Goal: Obtain resource: Obtain resource

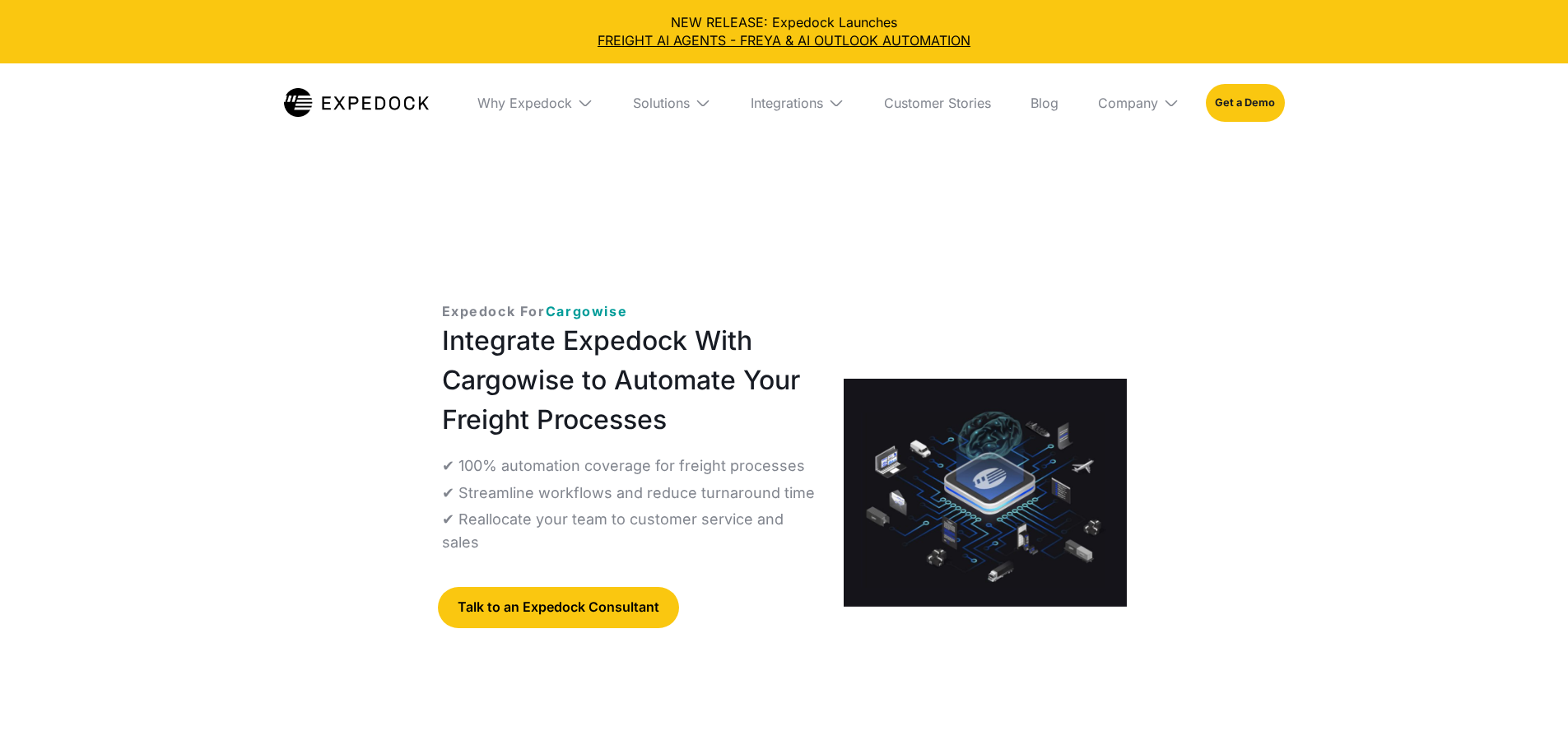
select select
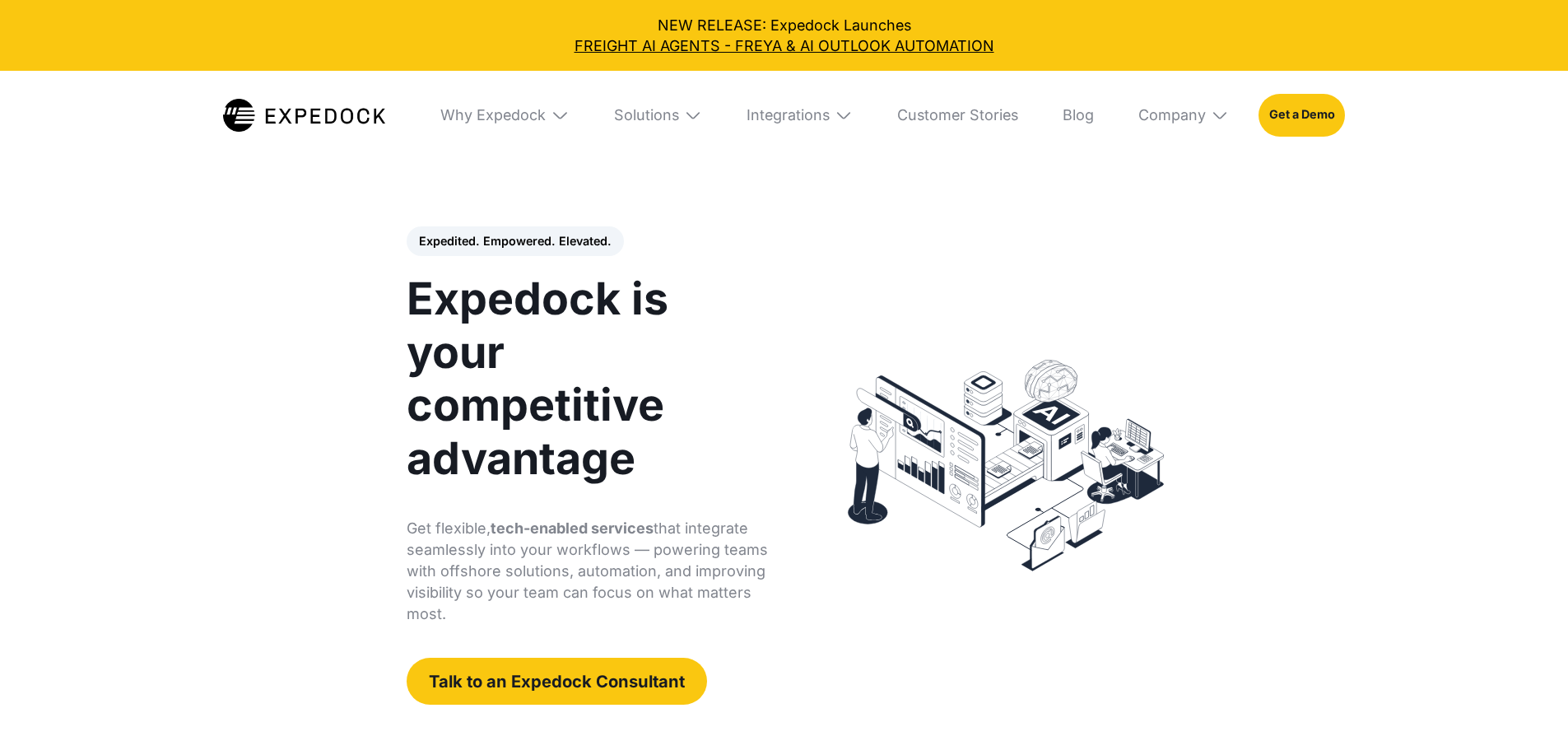
select select
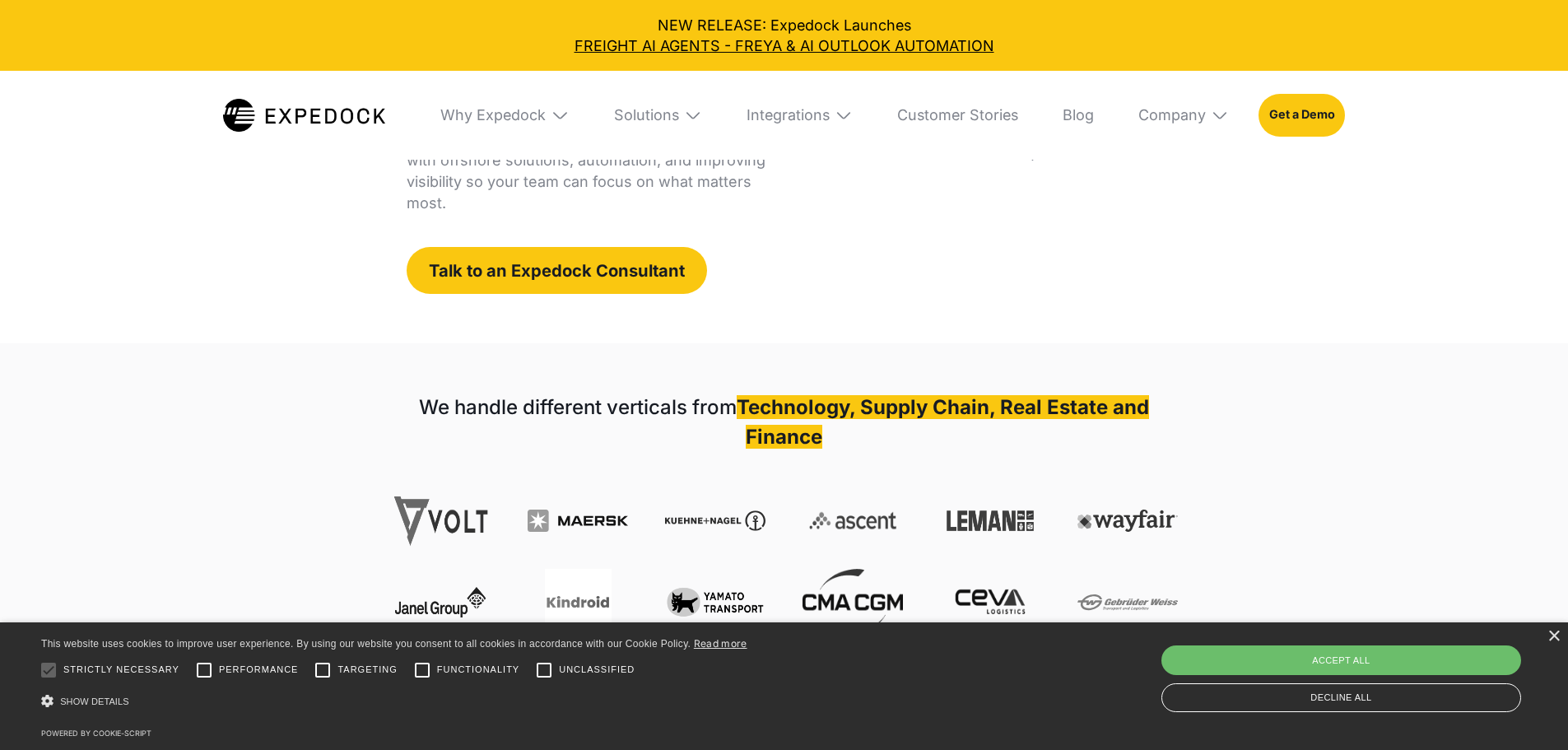
scroll to position [411, 0]
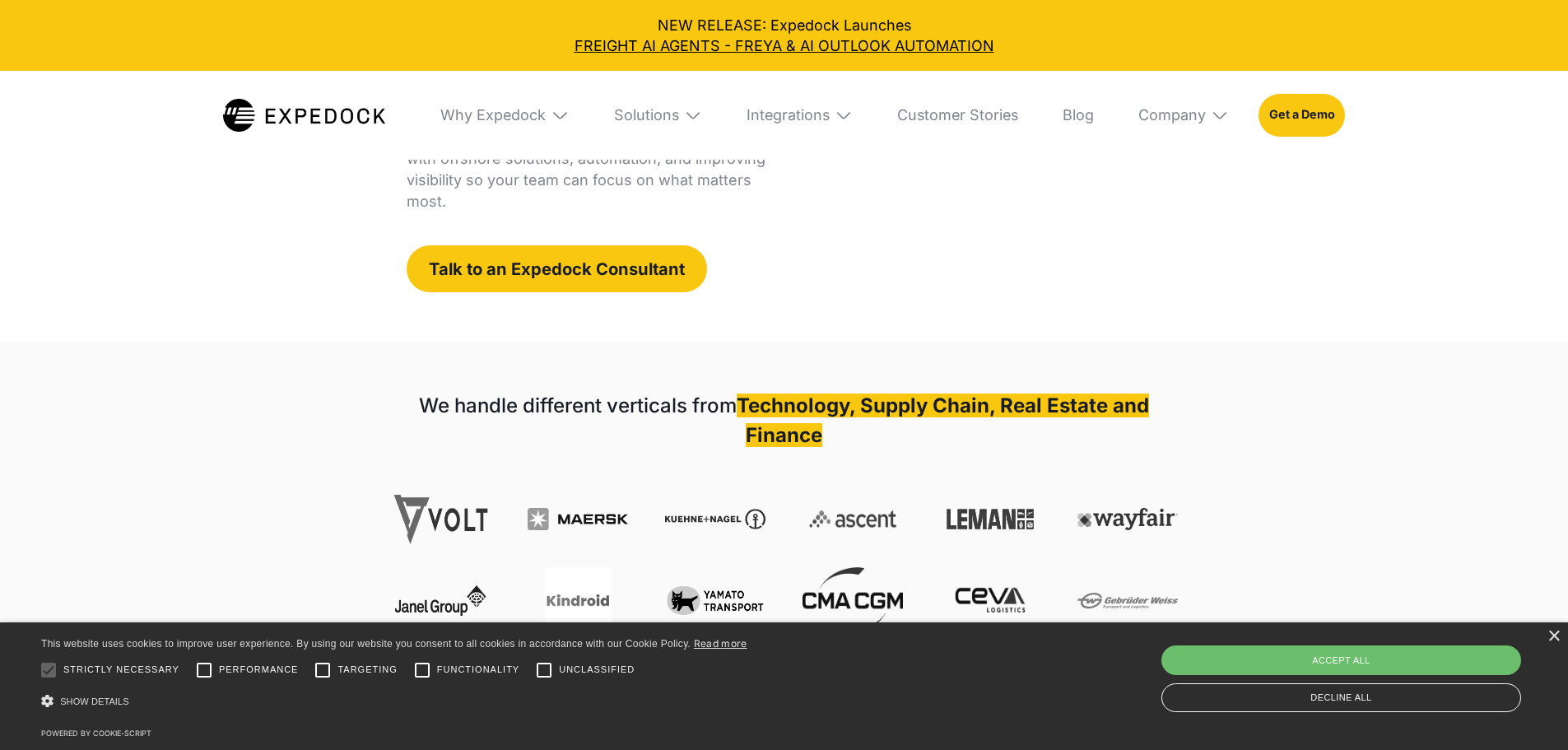
click at [868, 121] on div "Integrations" at bounding box center [799, 115] width 136 height 89
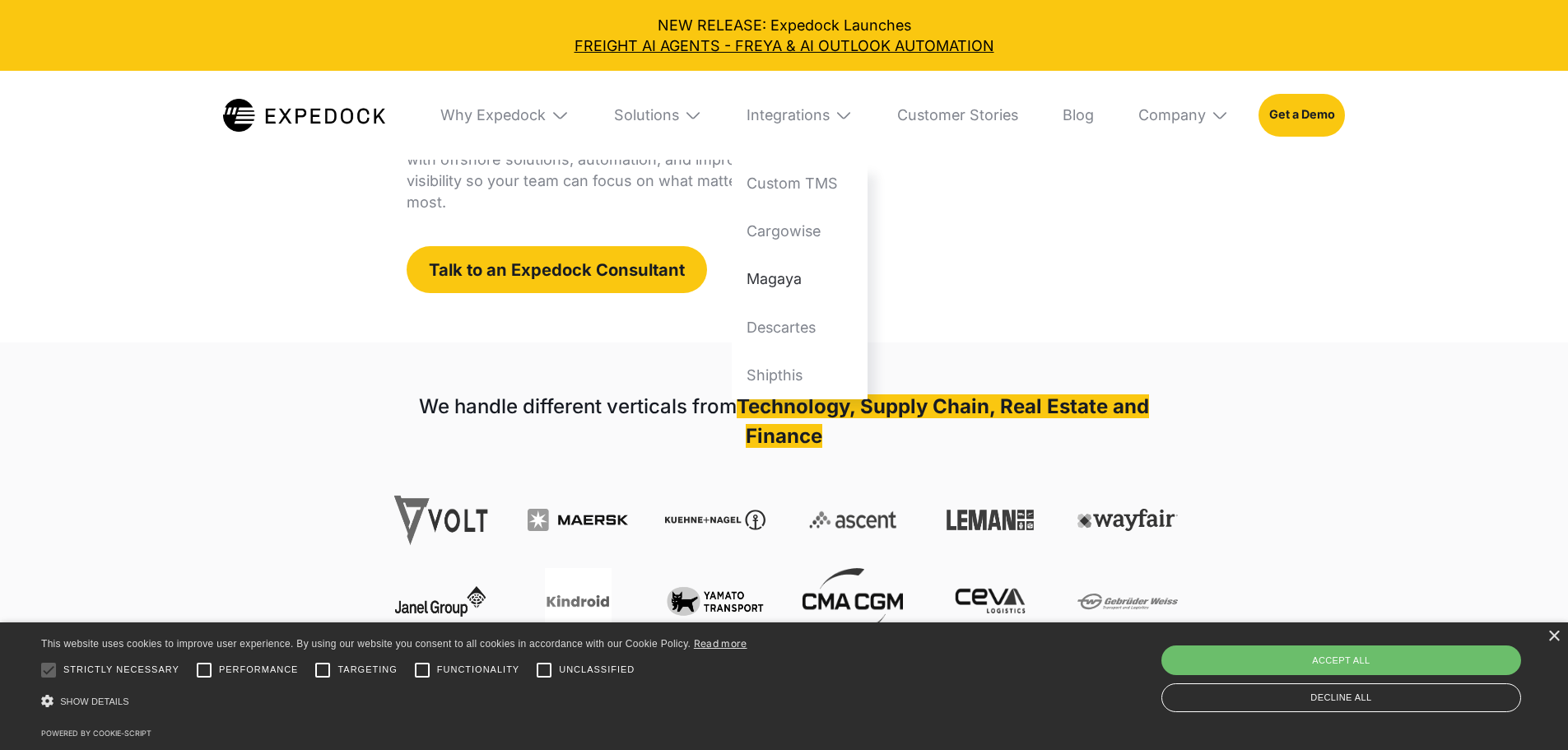
click at [810, 282] on link "Magaya" at bounding box center [799, 279] width 136 height 48
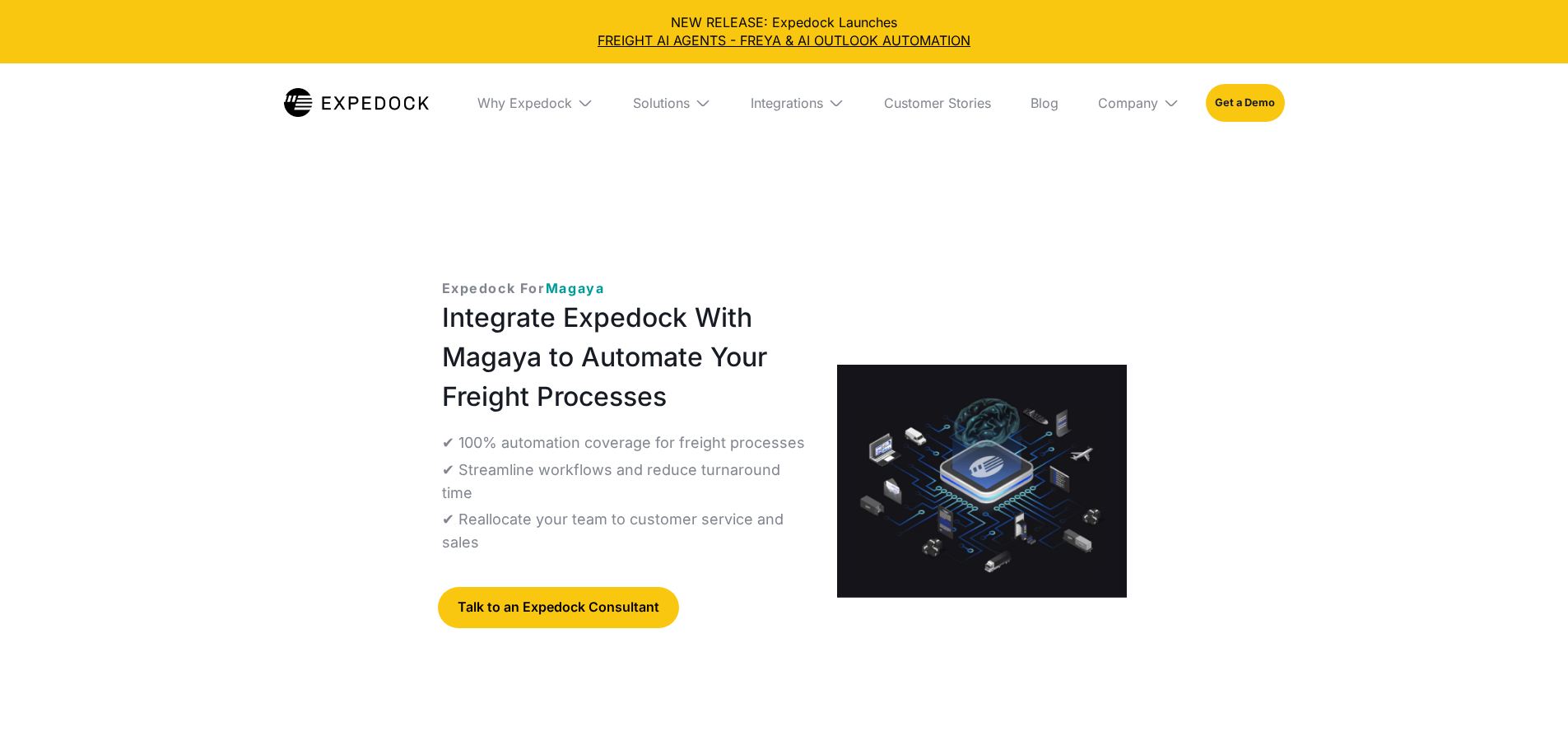
select select
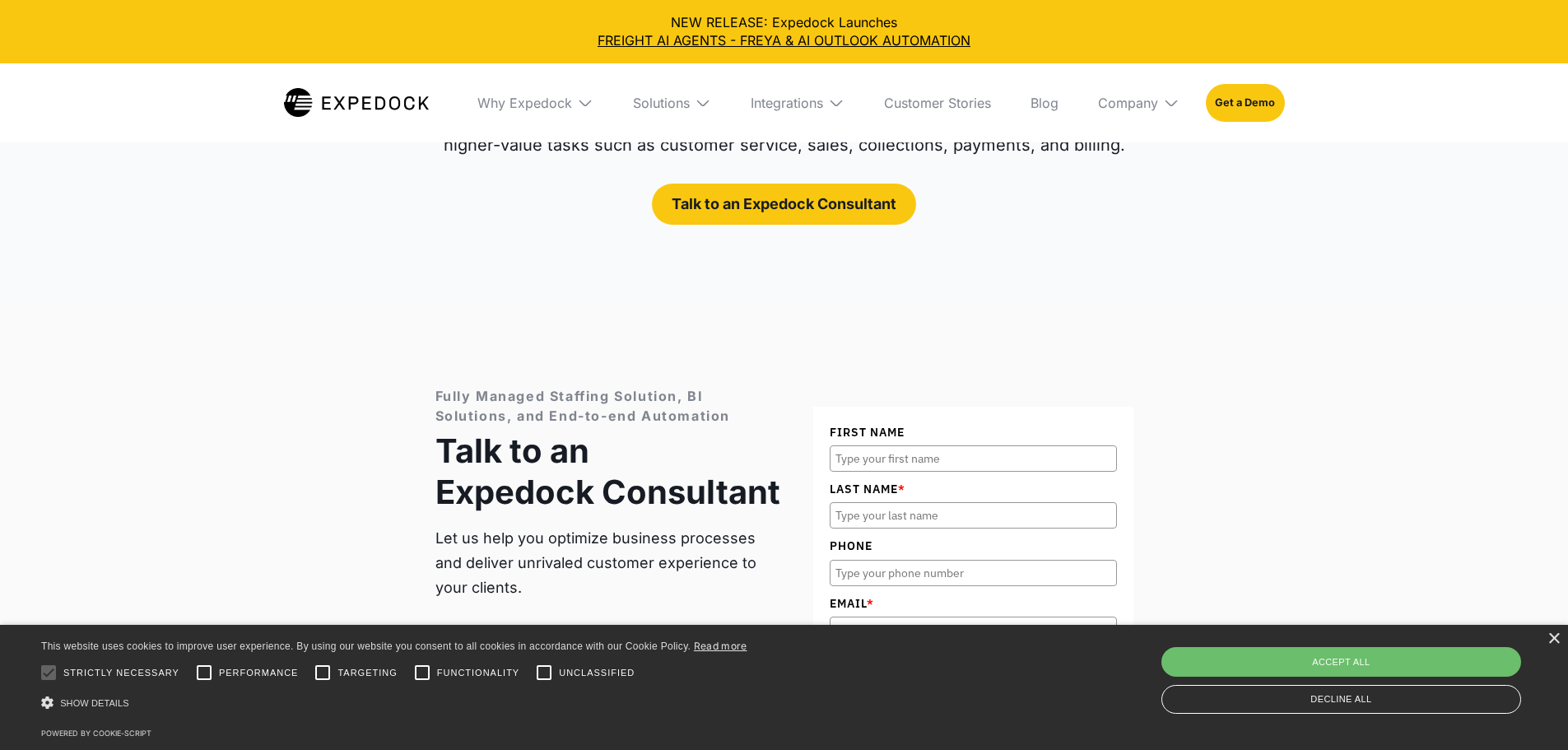
scroll to position [7128, 0]
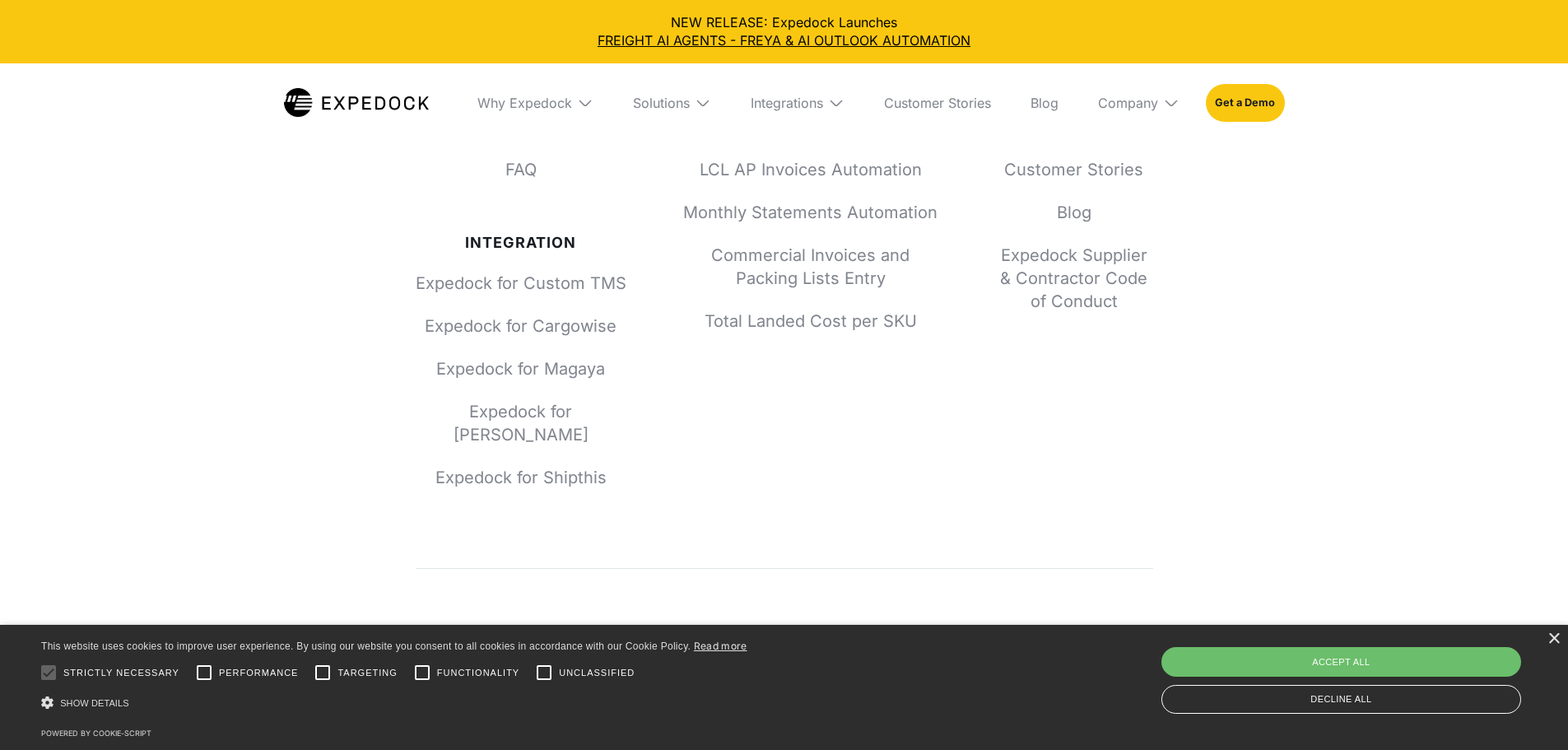
drag, startPoint x: 0, startPoint y: 0, endPoint x: 803, endPoint y: 602, distance: 1003.6
click at [941, 102] on link "Customer Stories" at bounding box center [938, 102] width 134 height 79
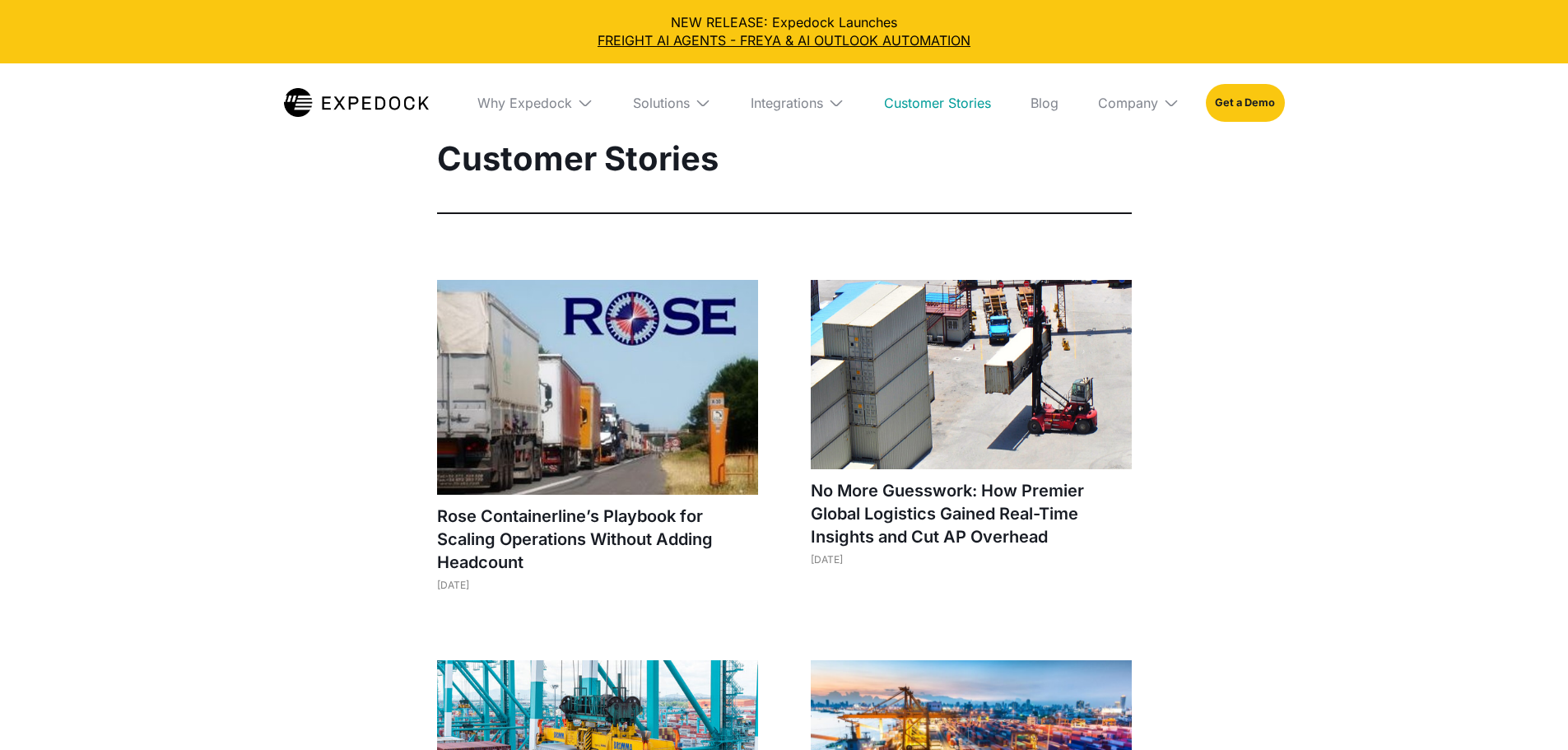
select select
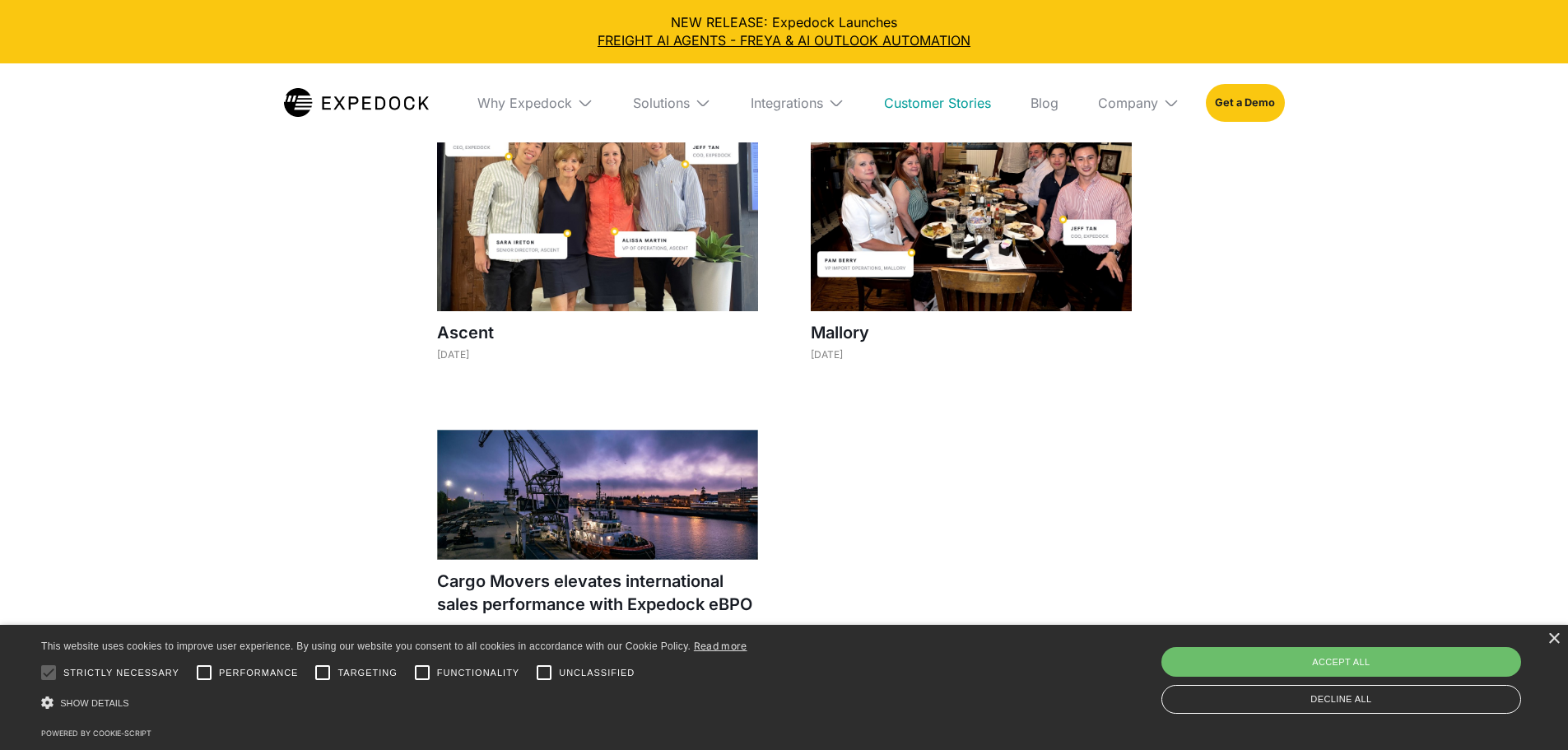
scroll to position [1894, 0]
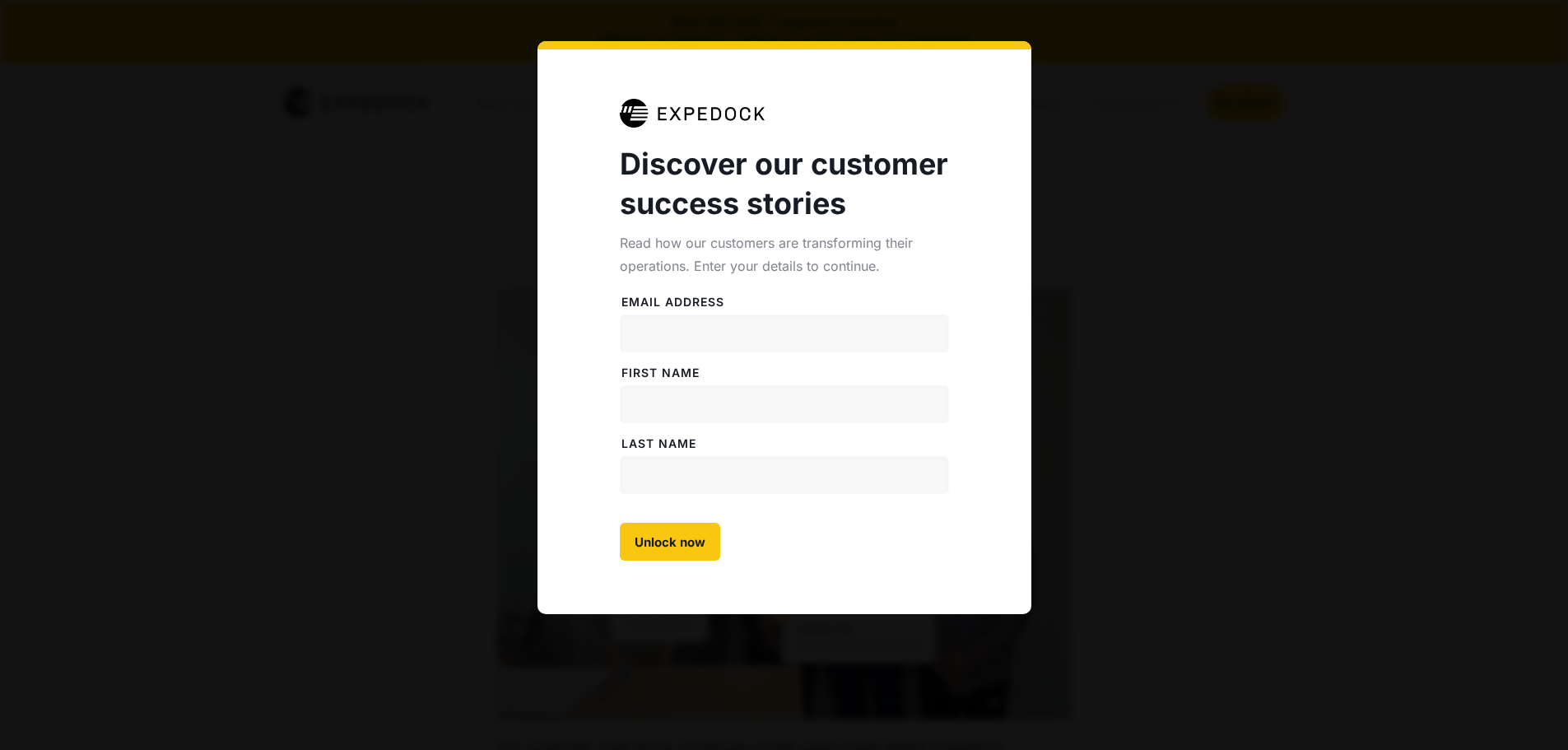
select select
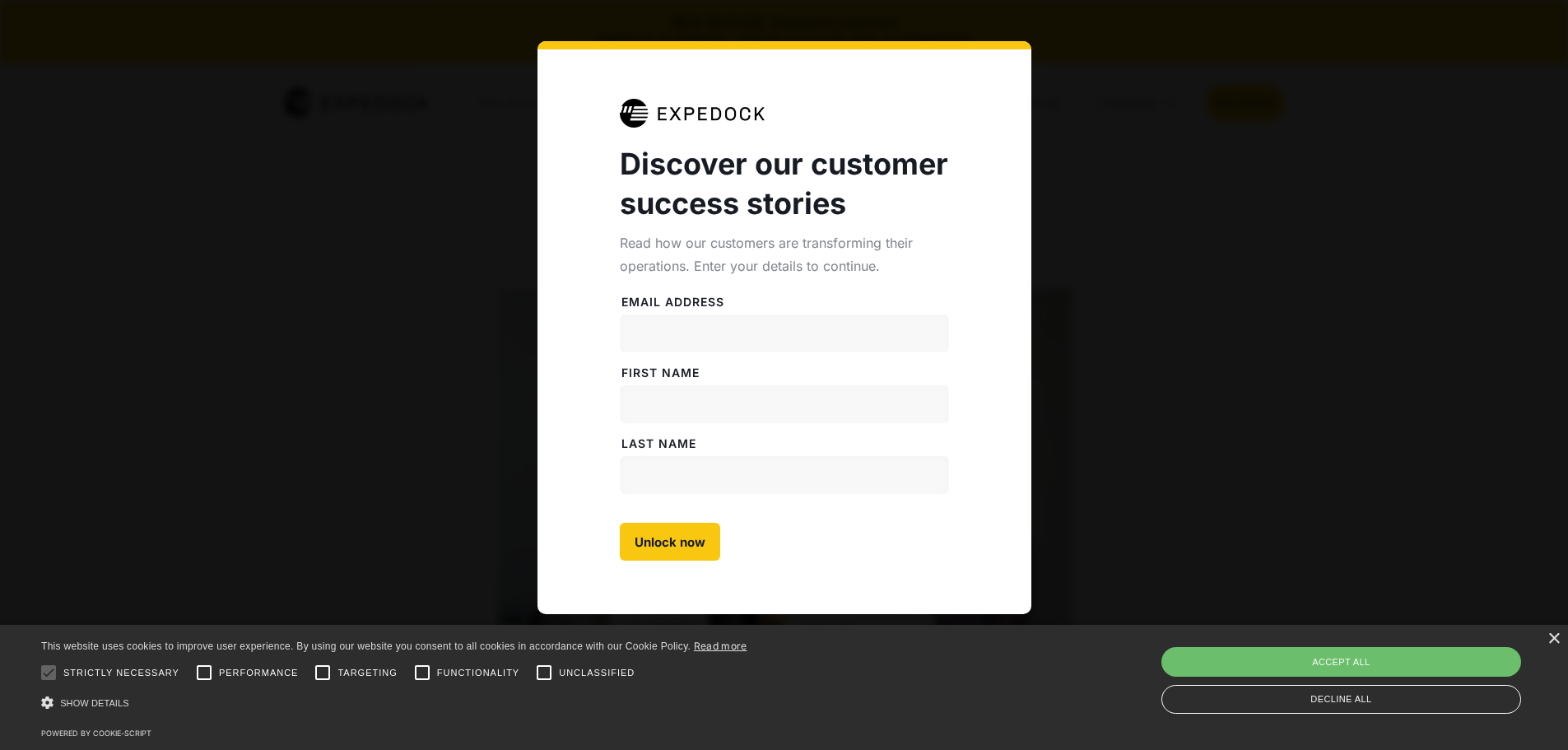
click at [454, 183] on div "Discover our customer success stories Read how our customers are transforming t…" at bounding box center [784, 375] width 1568 height 750
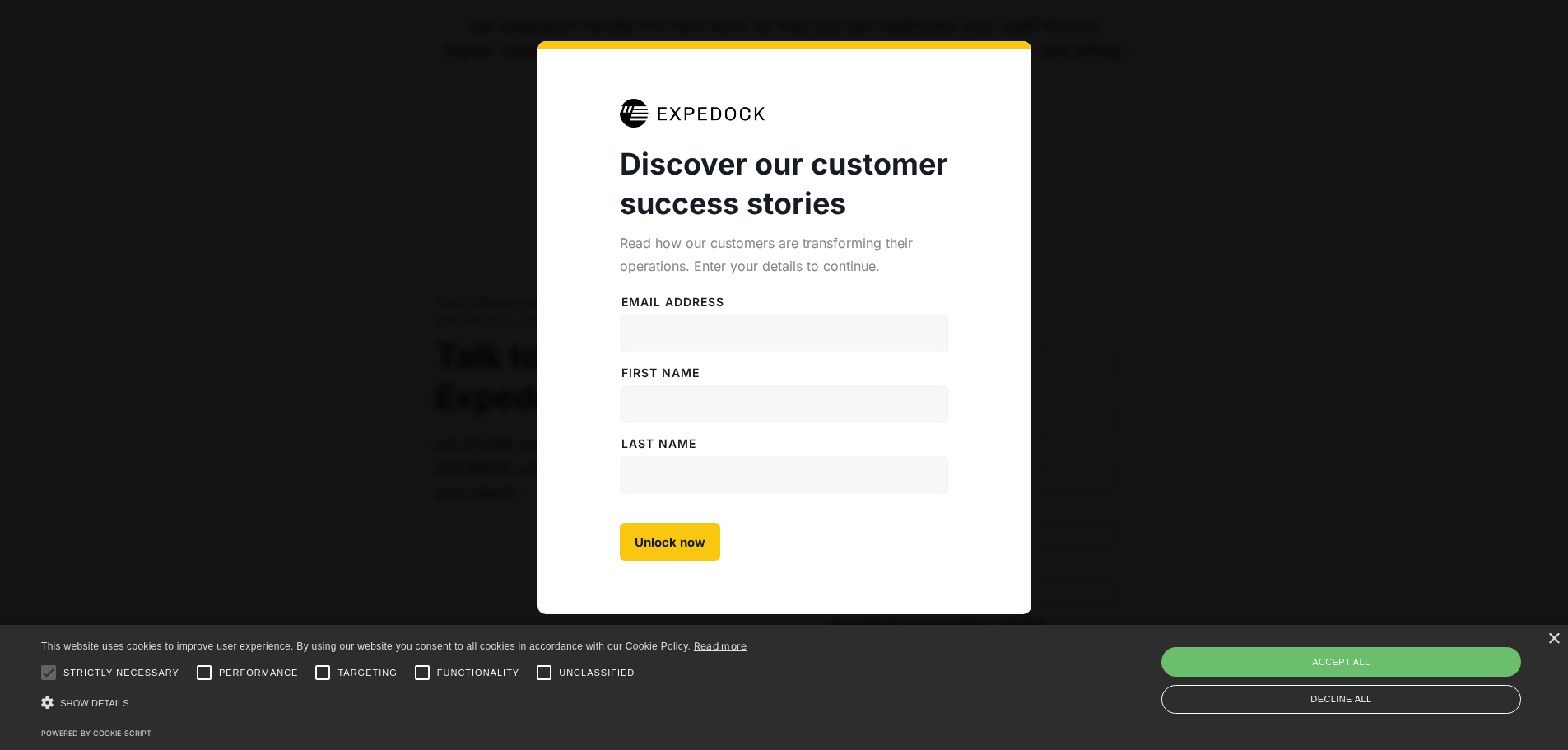
scroll to position [1894, 0]
click at [734, 335] on input "Email address" at bounding box center [784, 333] width 330 height 38
type input "jthdrfh"
click at [713, 405] on input "FiRST NAME" at bounding box center [784, 405] width 330 height 38
type input "dghb"
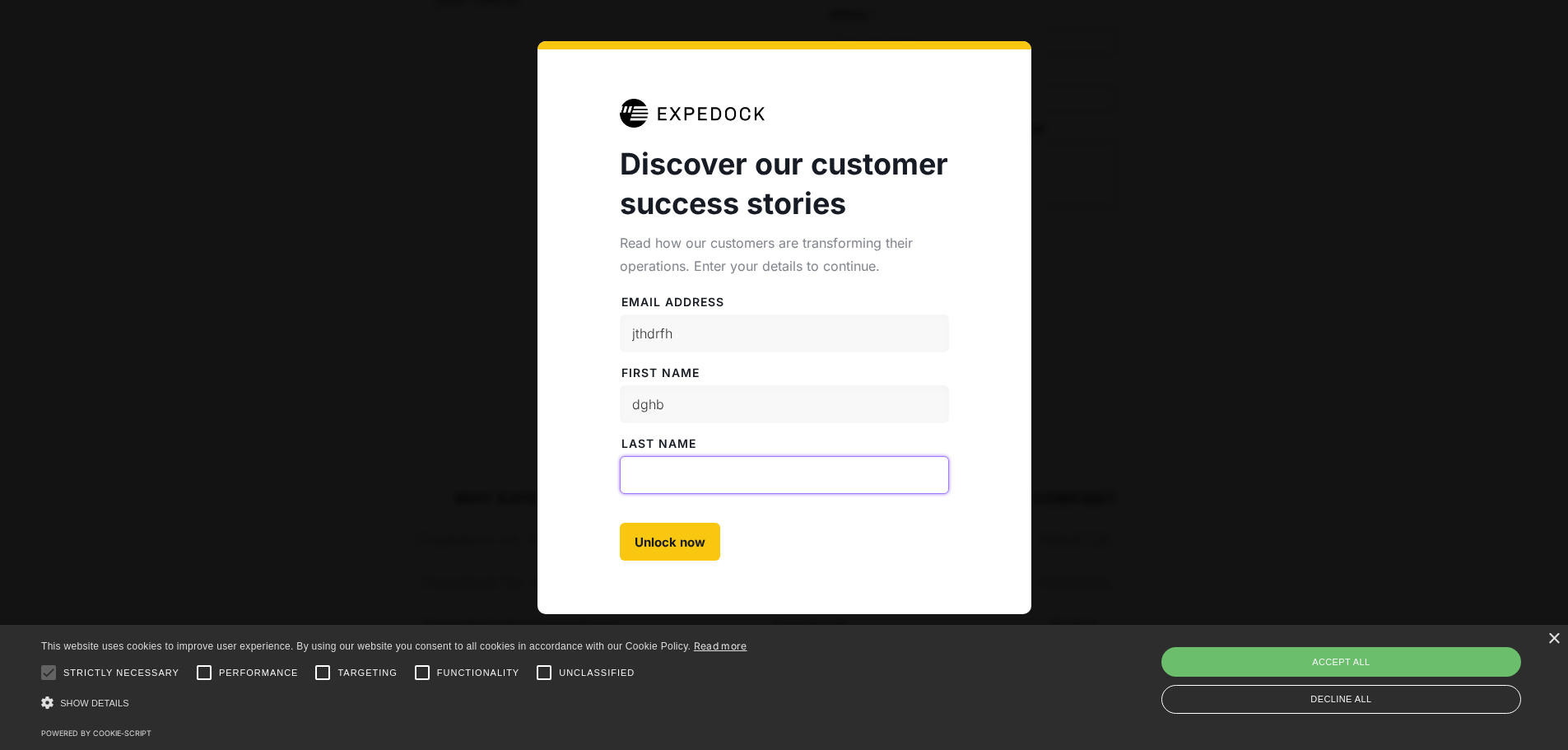
click at [705, 475] on input "LAST NAME" at bounding box center [784, 476] width 330 height 38
type input "gfh"
click at [677, 547] on input "Unlock now" at bounding box center [670, 542] width 101 height 38
click at [737, 328] on input "jthdrfh" at bounding box center [784, 333] width 330 height 38
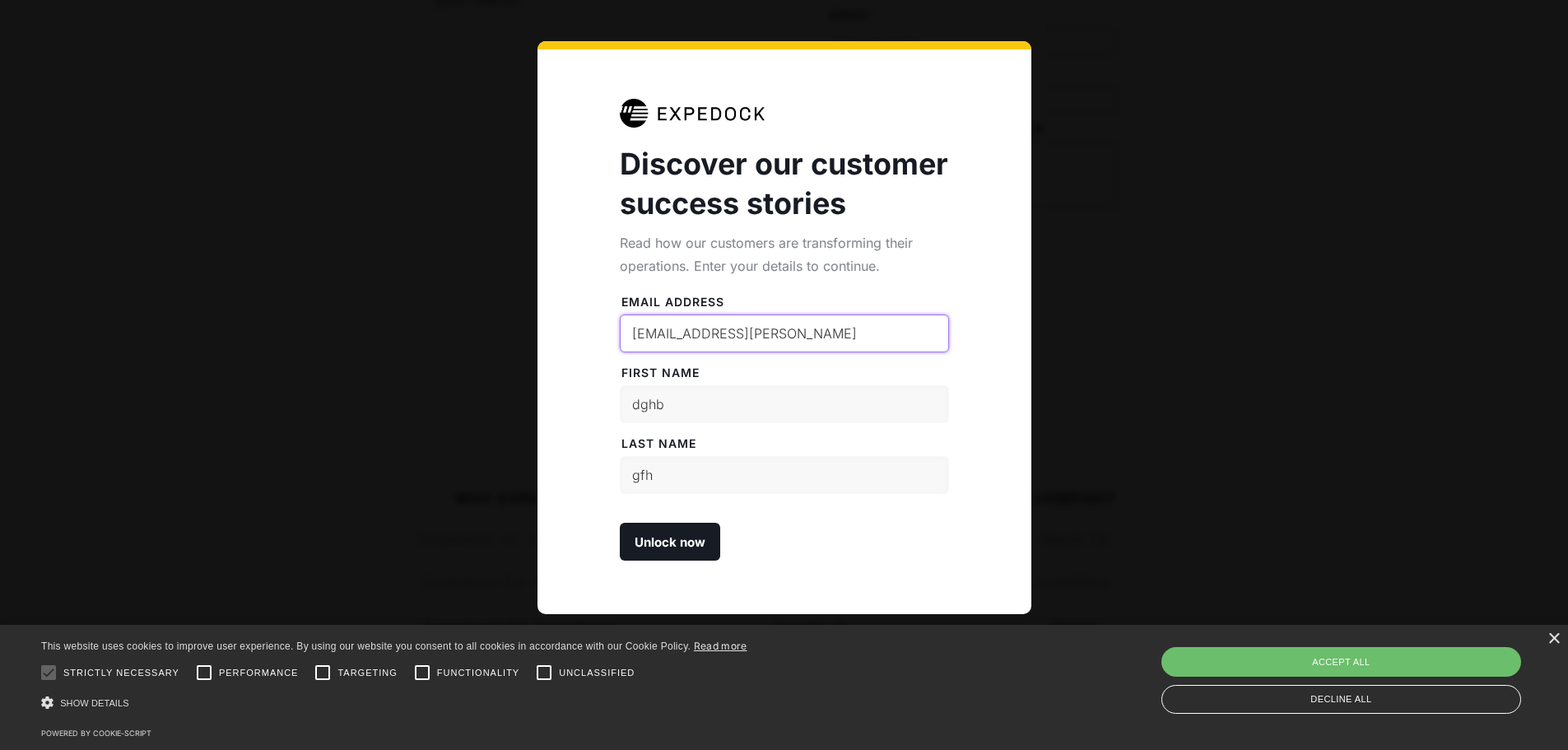
type input "[EMAIL_ADDRESS][PERSON_NAME]"
click at [679, 531] on input "Unlock now" at bounding box center [670, 542] width 101 height 38
type input "Please wait..."
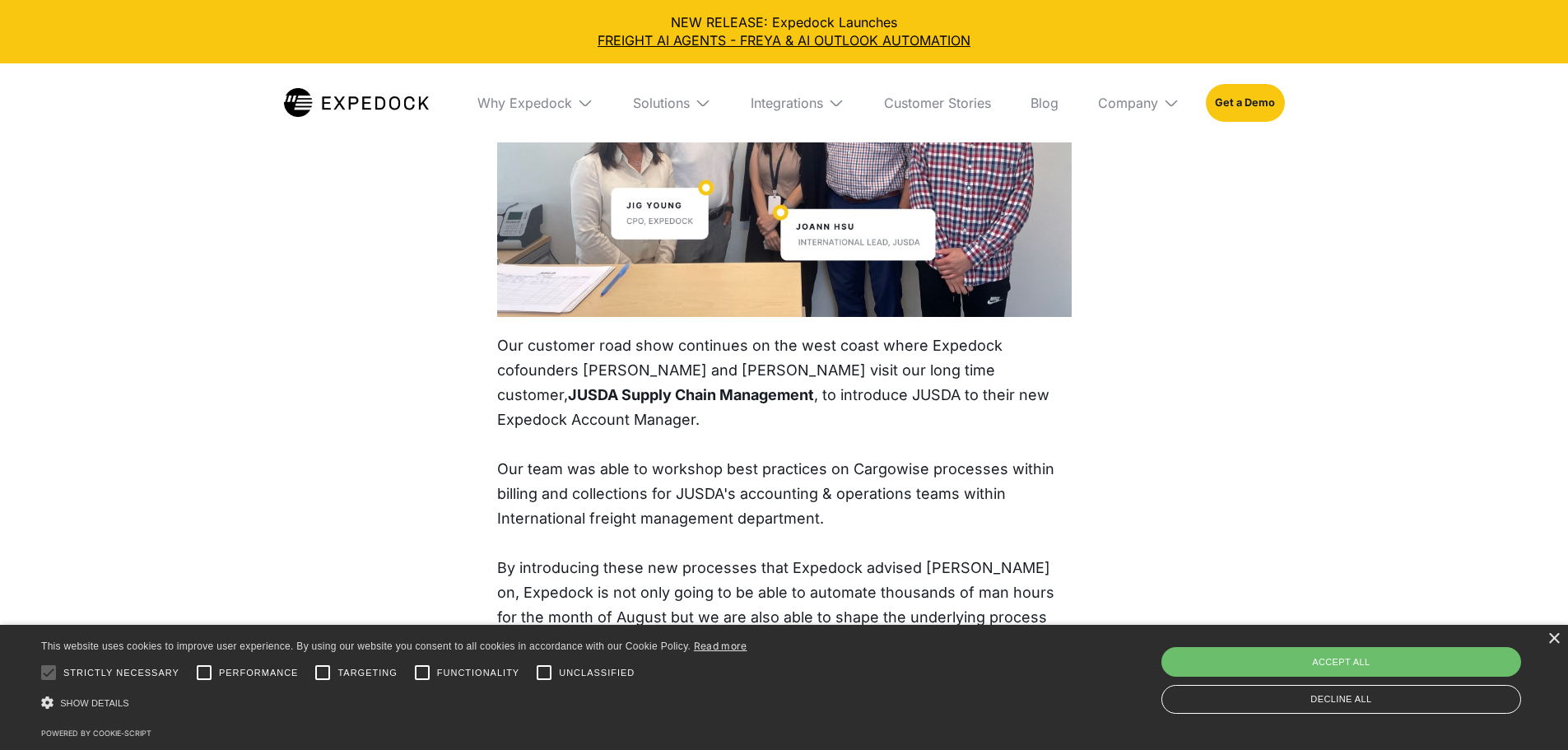
scroll to position [411, 0]
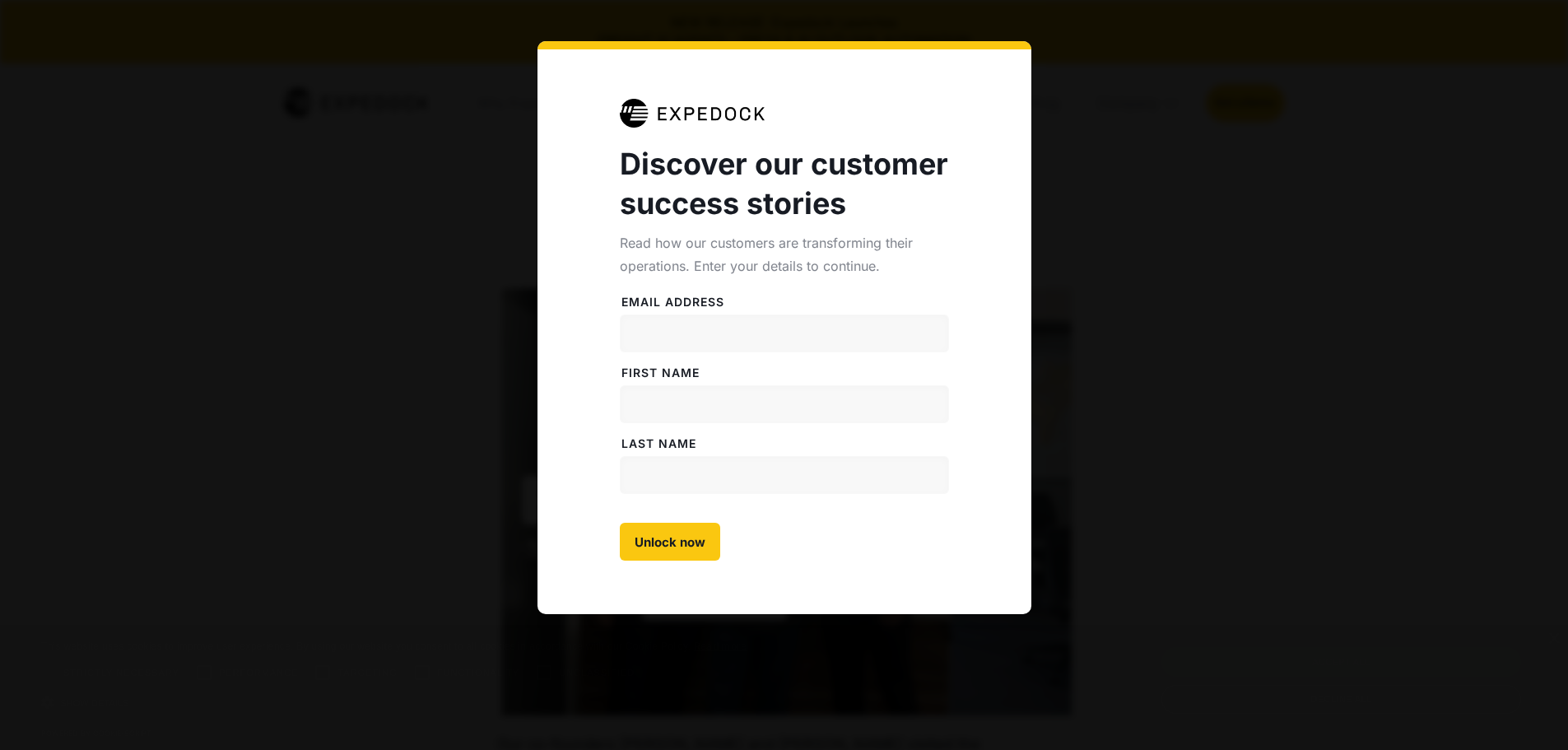
select select
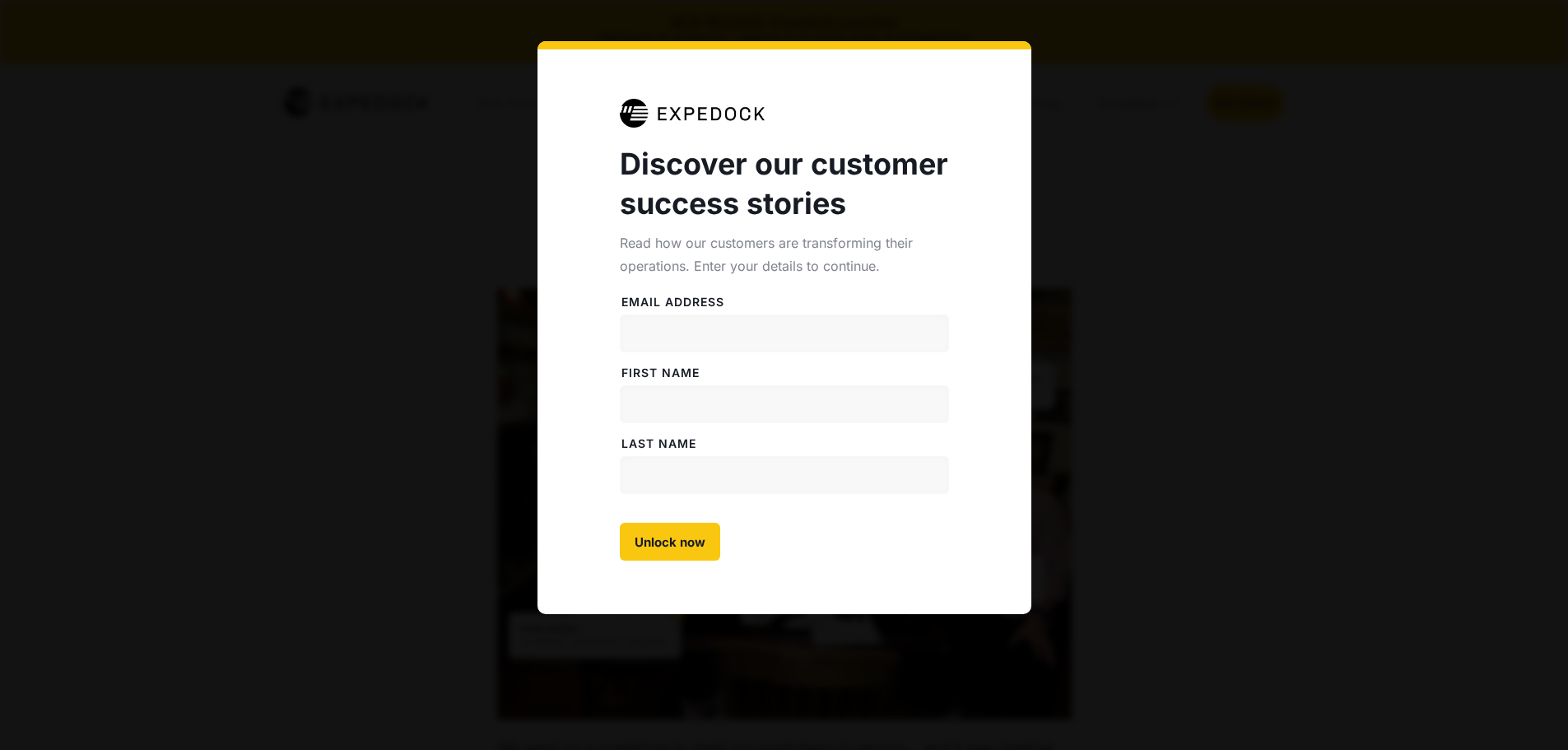
select select
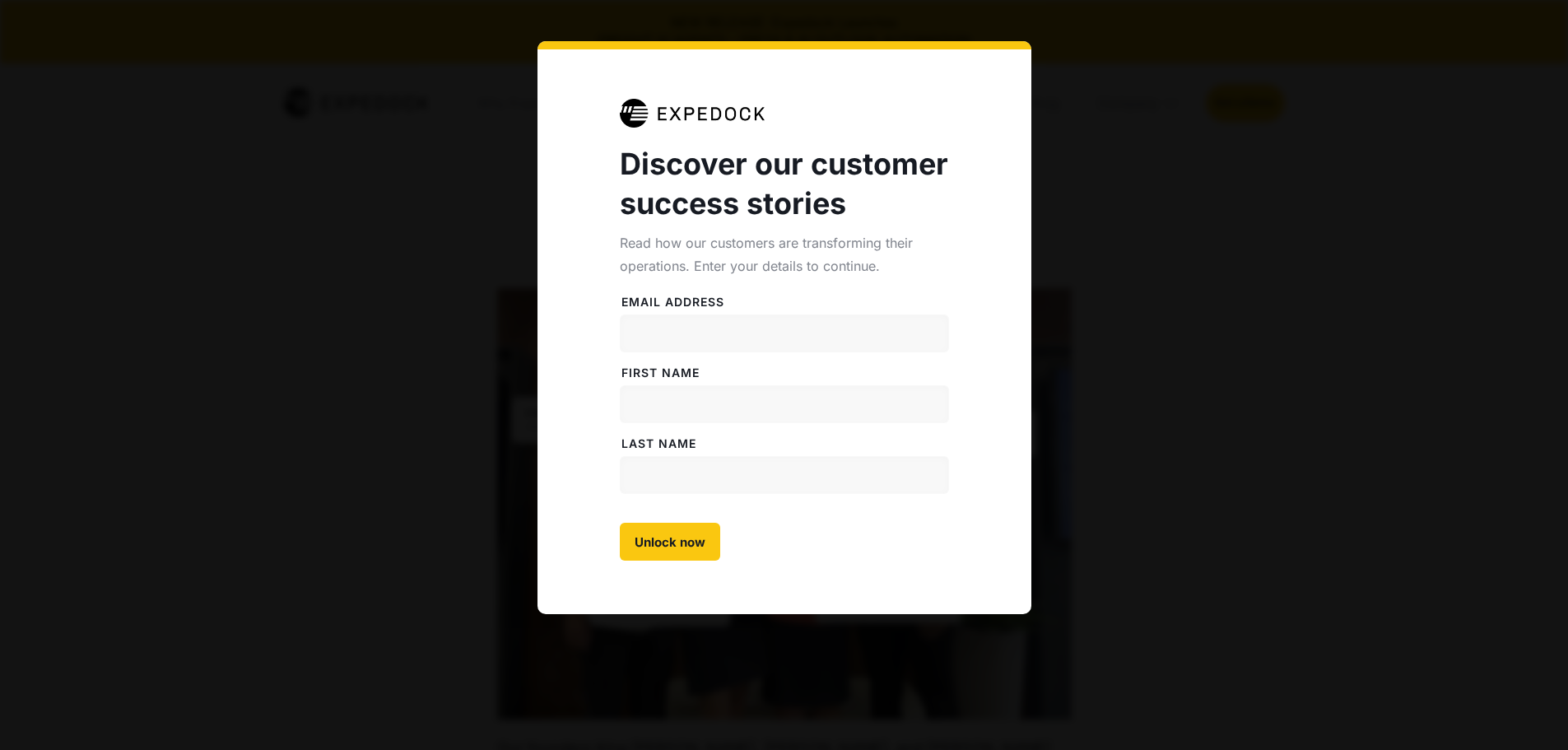
select select
